Goal: Find specific page/section: Find specific page/section

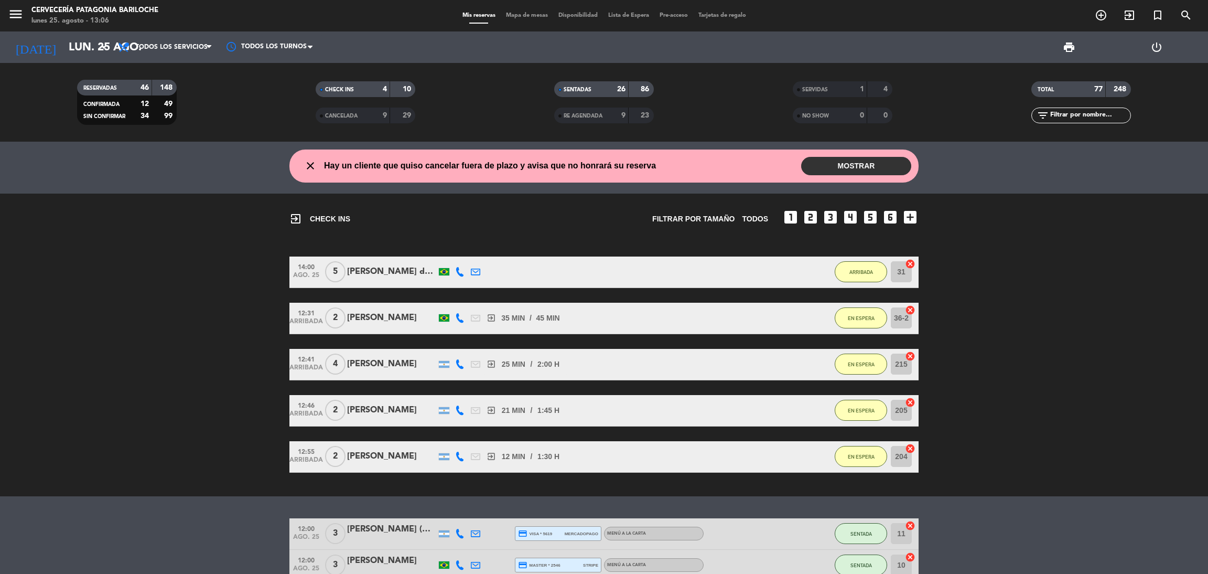
click at [835, 161] on button "MOSTRAR" at bounding box center [856, 166] width 110 height 18
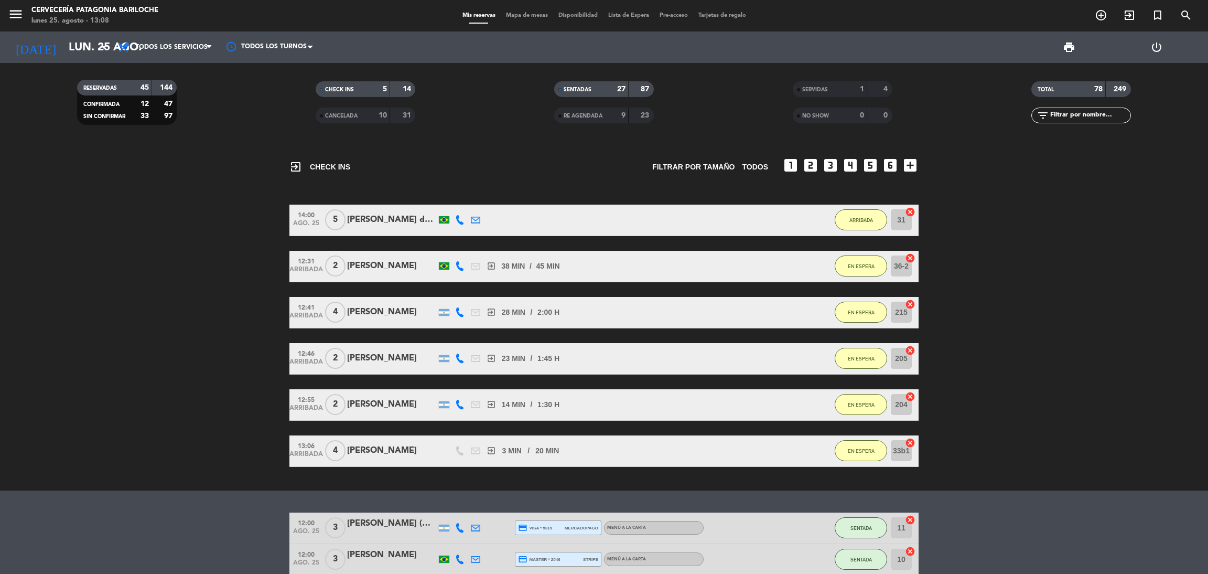
click at [524, 19] on div "Mis reservas Mapa de mesas Disponibilidad Lista de Espera Pre-acceso Tarjetas d…" at bounding box center [604, 15] width 294 height 9
click at [534, 19] on div "Mis reservas Mapa de mesas Disponibilidad Lista de Espera Pre-acceso Tarjetas d…" at bounding box center [604, 15] width 294 height 9
click at [528, 14] on span "Mapa de mesas" at bounding box center [527, 16] width 52 height 6
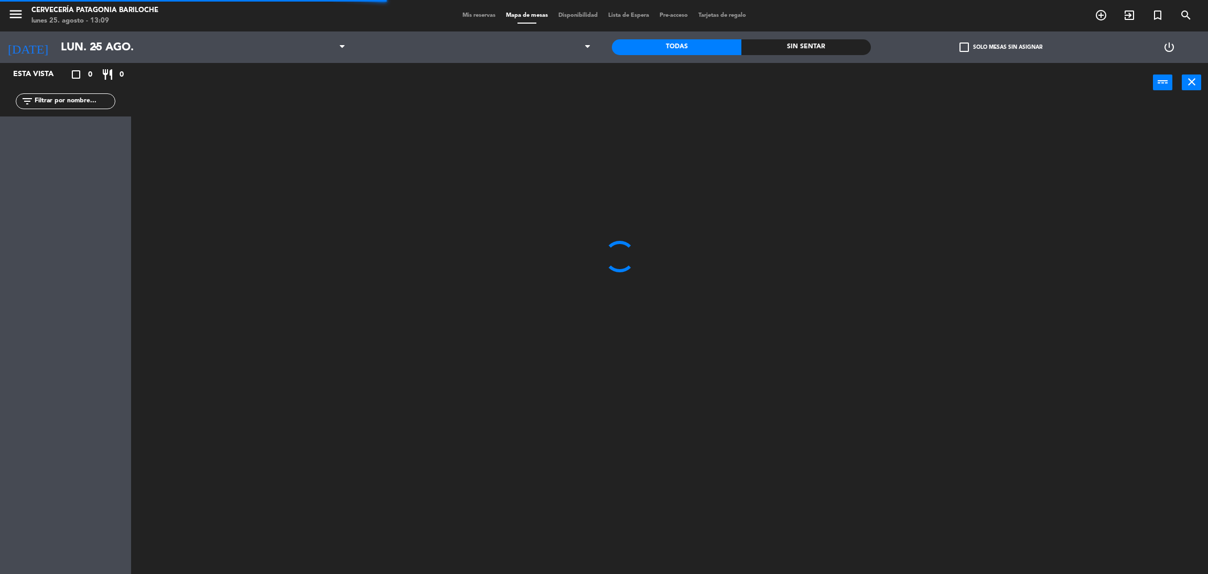
click at [105, 104] on input "text" at bounding box center [74, 101] width 81 height 12
type input "[PERSON_NAME]"
